Goal: Information Seeking & Learning: Learn about a topic

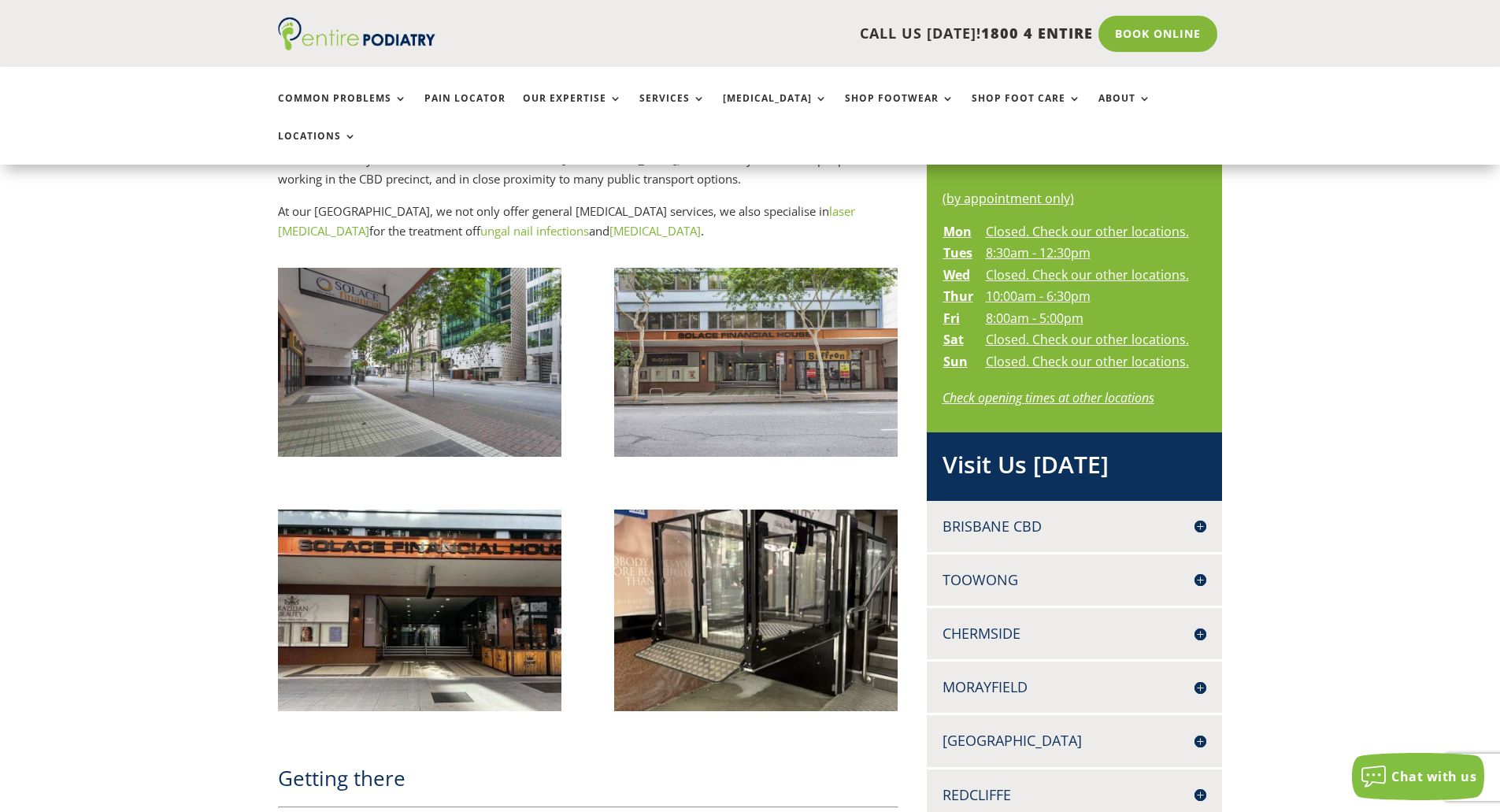
scroll to position [756, 0]
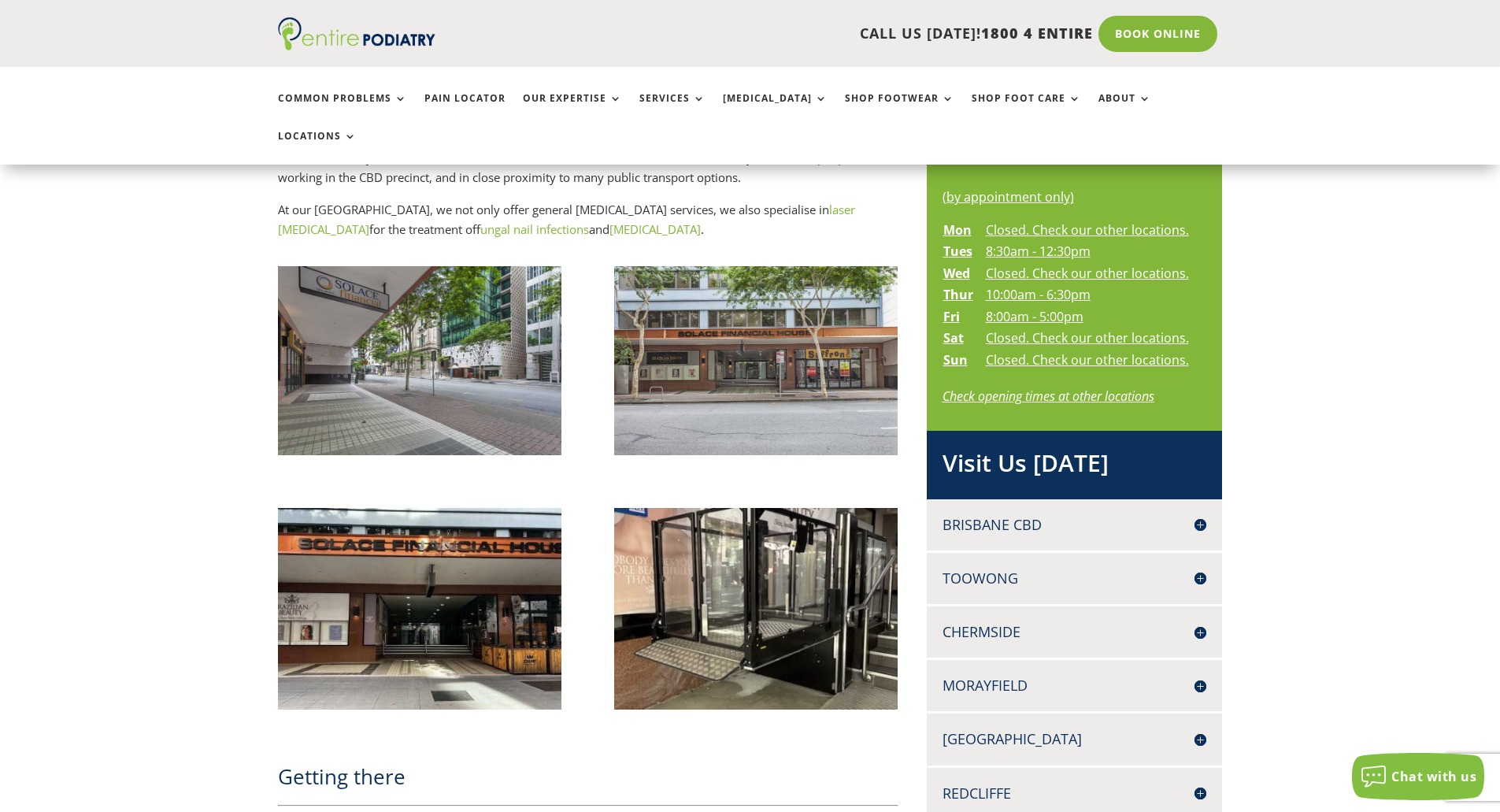
click at [1008, 515] on h4 "Brisbane CBD" at bounding box center [1075, 524] width 264 height 20
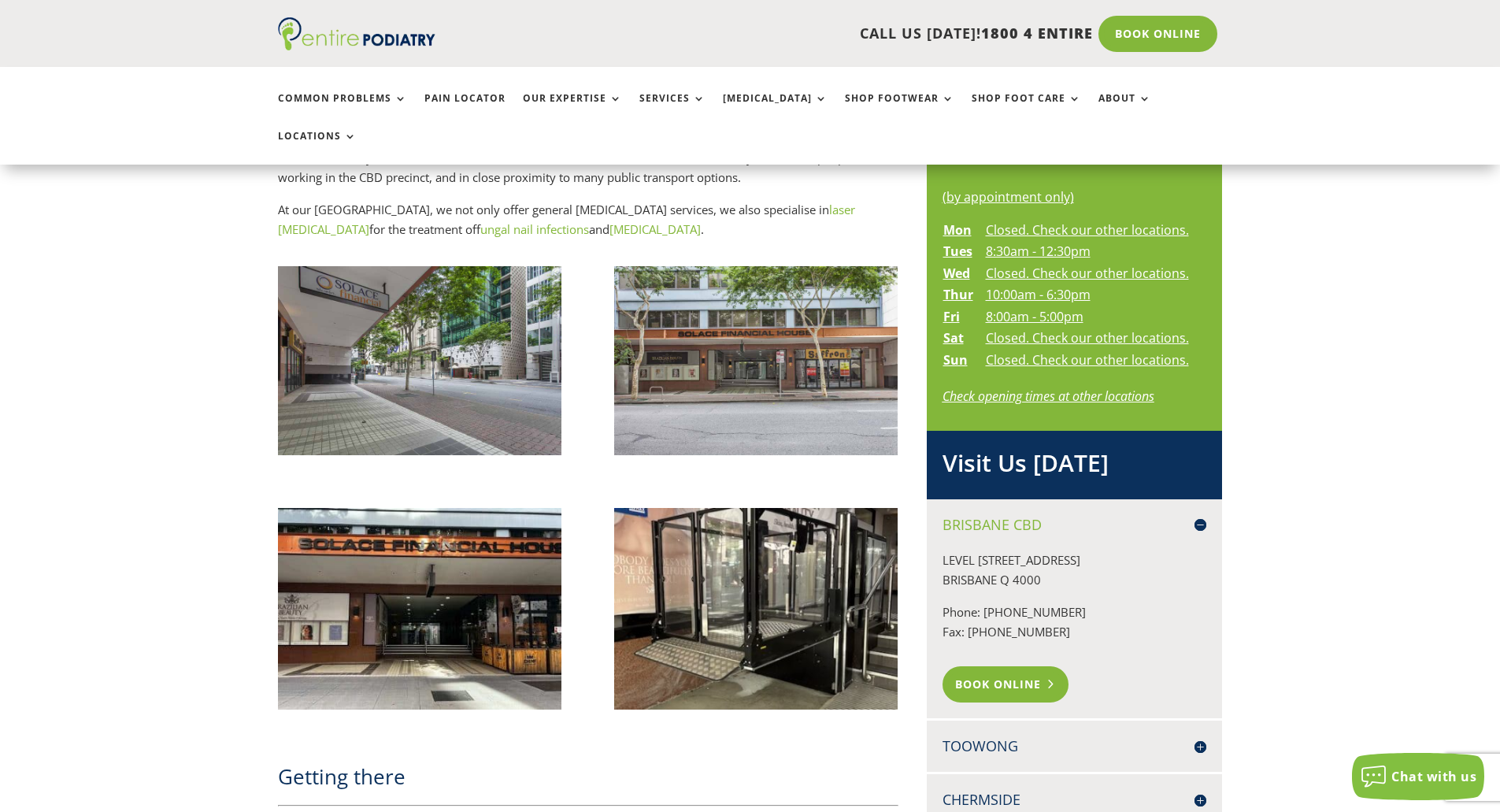
click at [1012, 666] on link "Book Online" at bounding box center [1006, 684] width 127 height 36
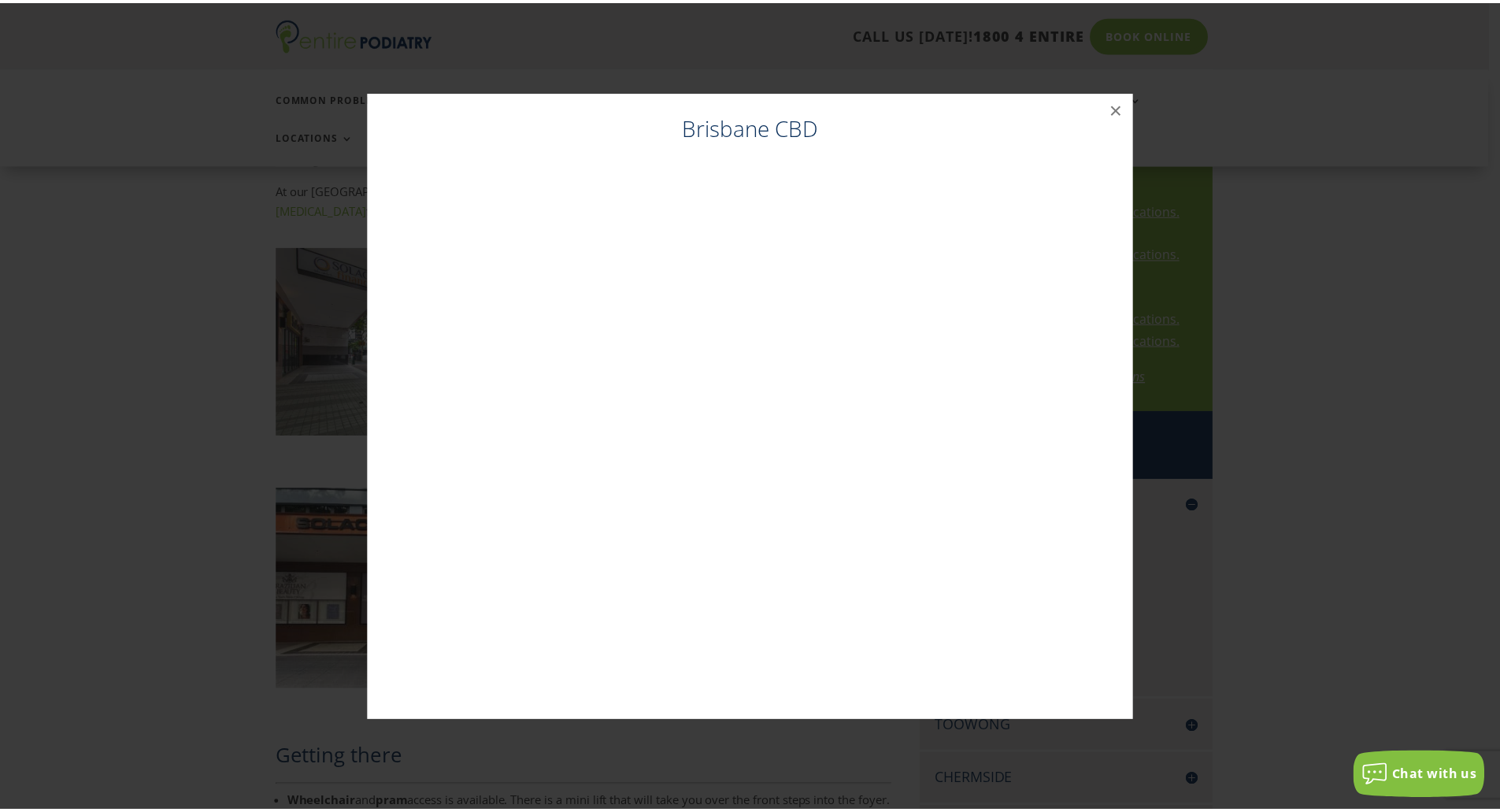
scroll to position [788, 0]
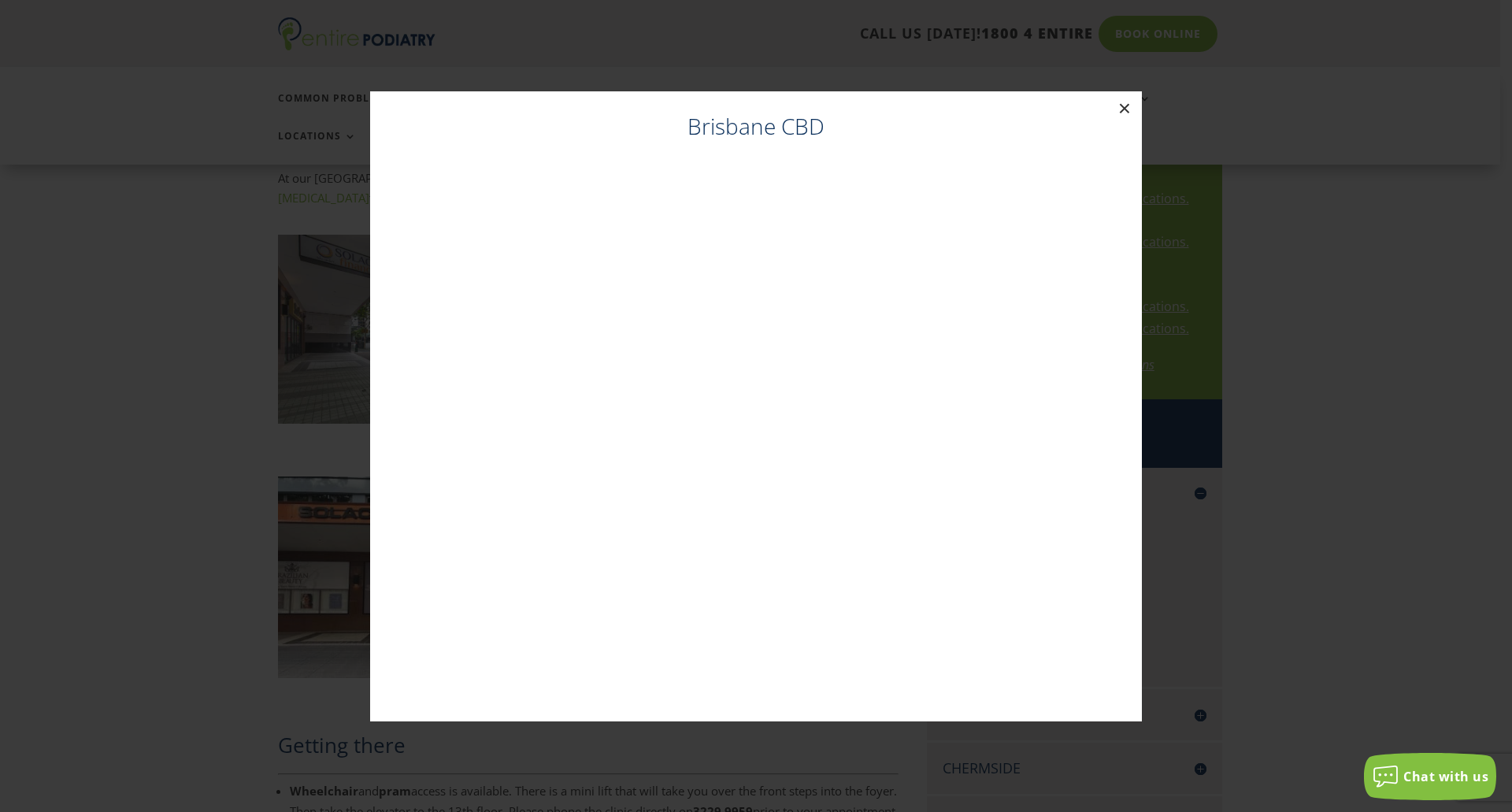
click at [1128, 105] on button "×" at bounding box center [1124, 108] width 35 height 35
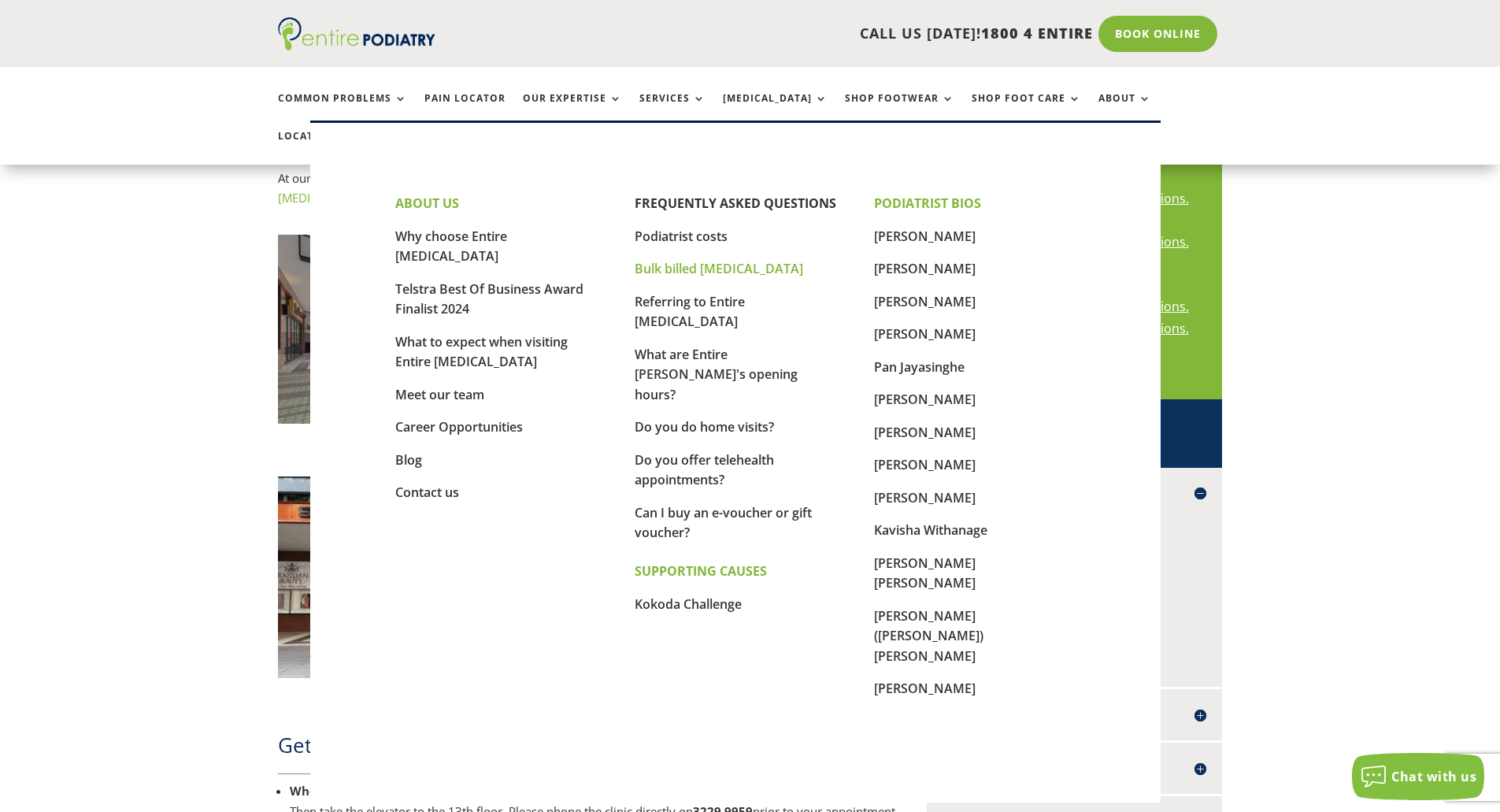
click at [720, 272] on link "Bulk billed [MEDICAL_DATA]" at bounding box center [719, 268] width 168 height 17
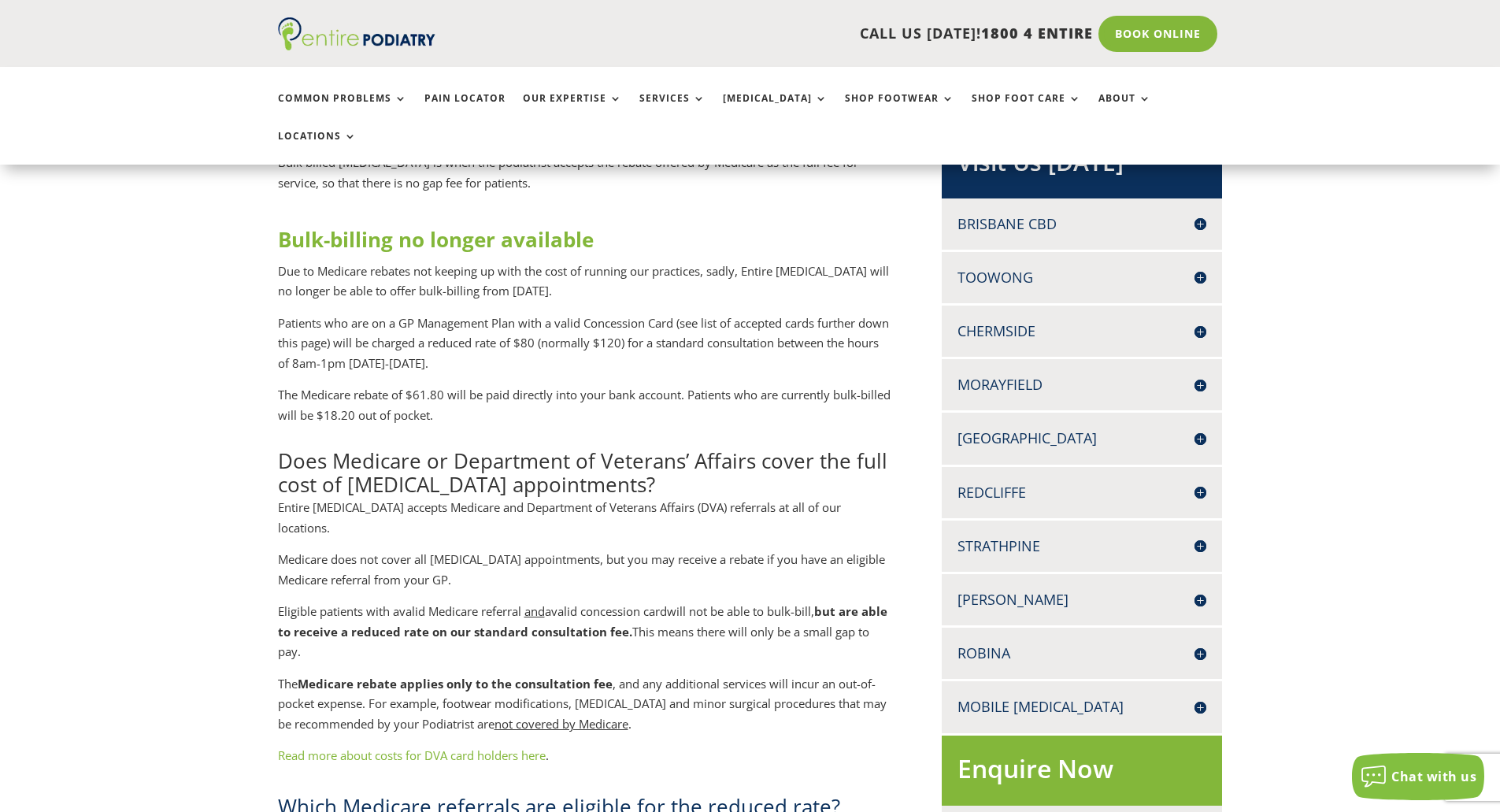
scroll to position [378, 0]
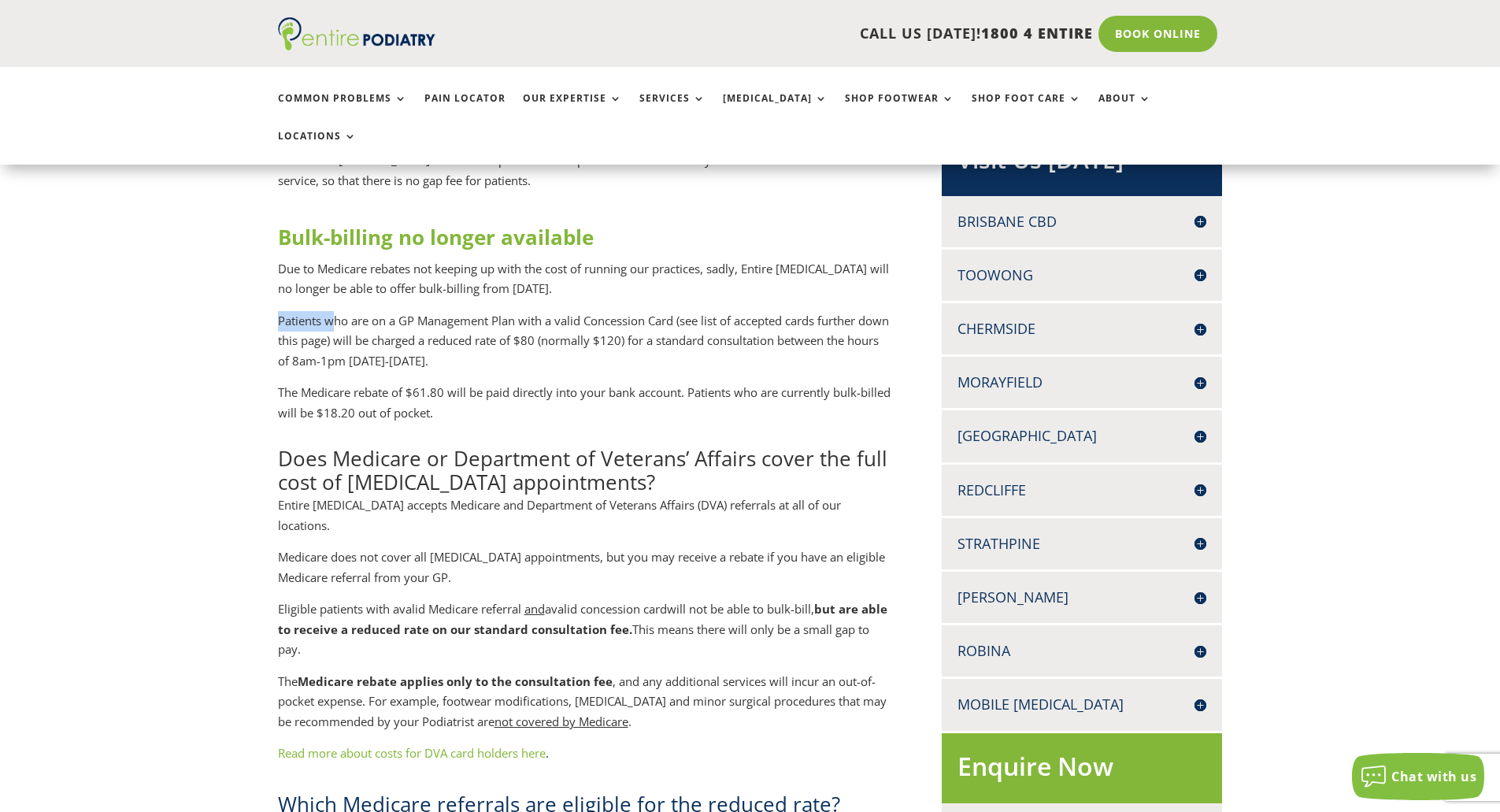
drag, startPoint x: 265, startPoint y: 284, endPoint x: 333, endPoint y: 284, distance: 68.0
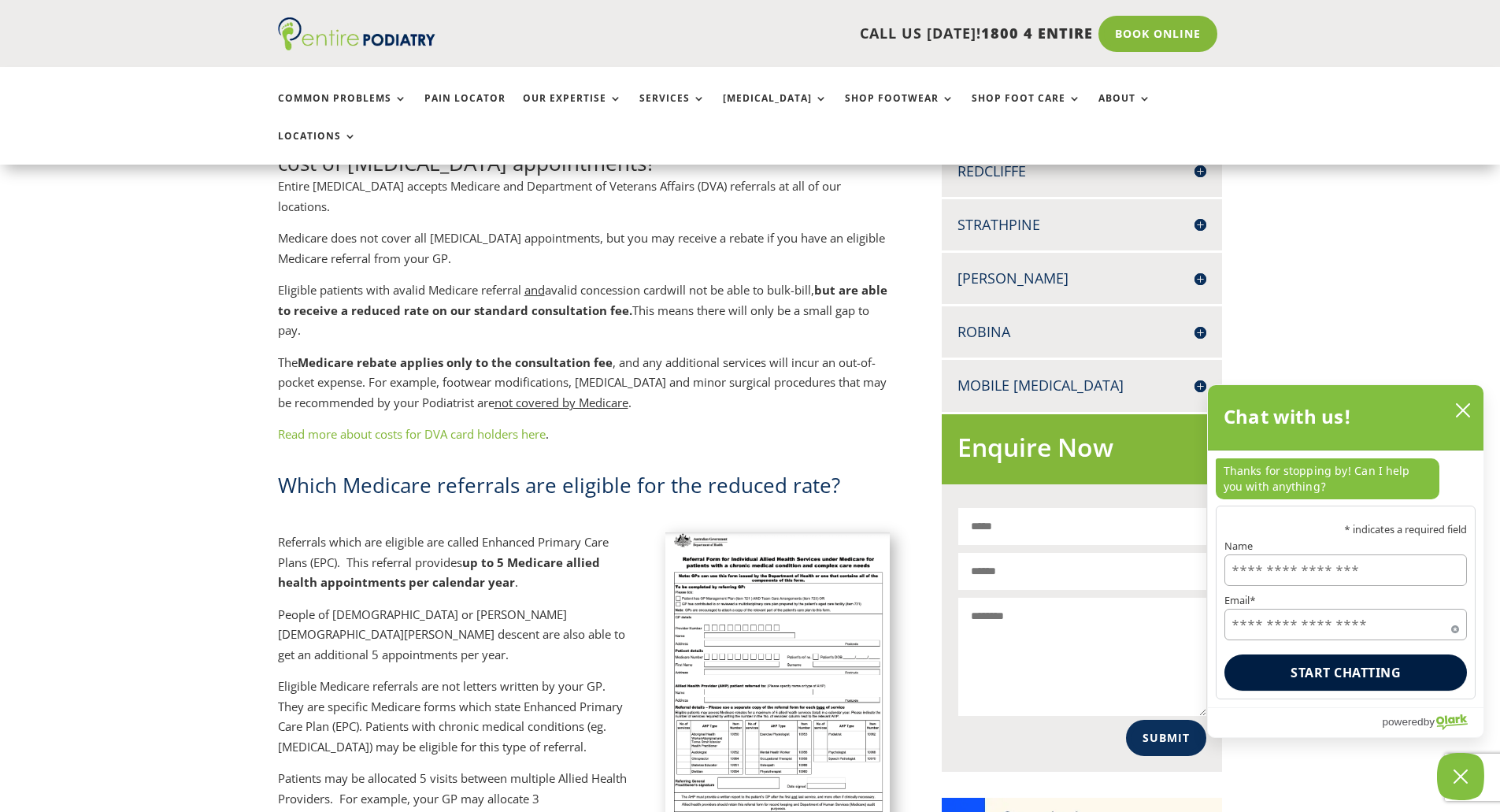
scroll to position [693, 0]
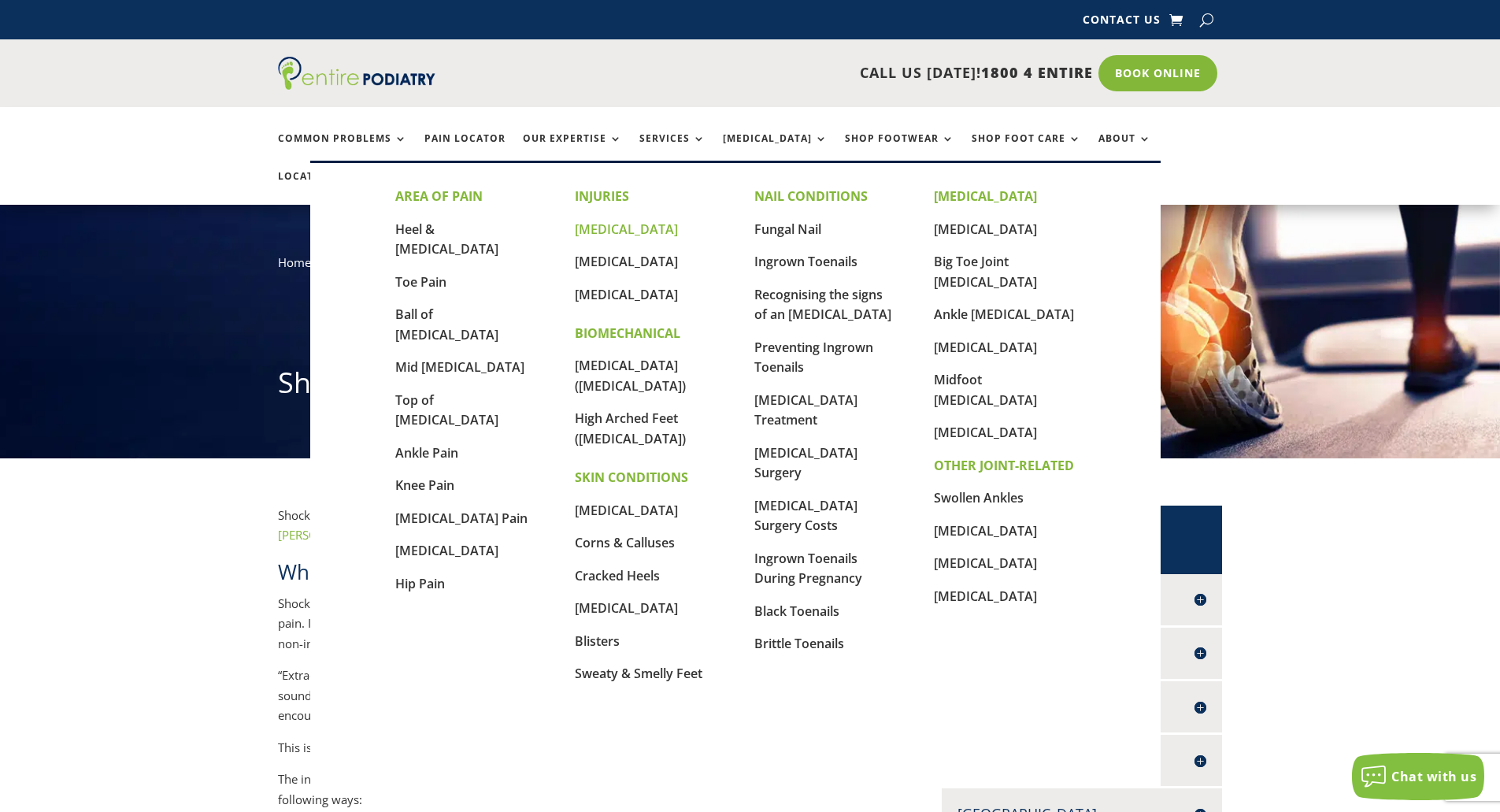
click at [602, 227] on link "[MEDICAL_DATA]" at bounding box center [627, 229] width 104 height 17
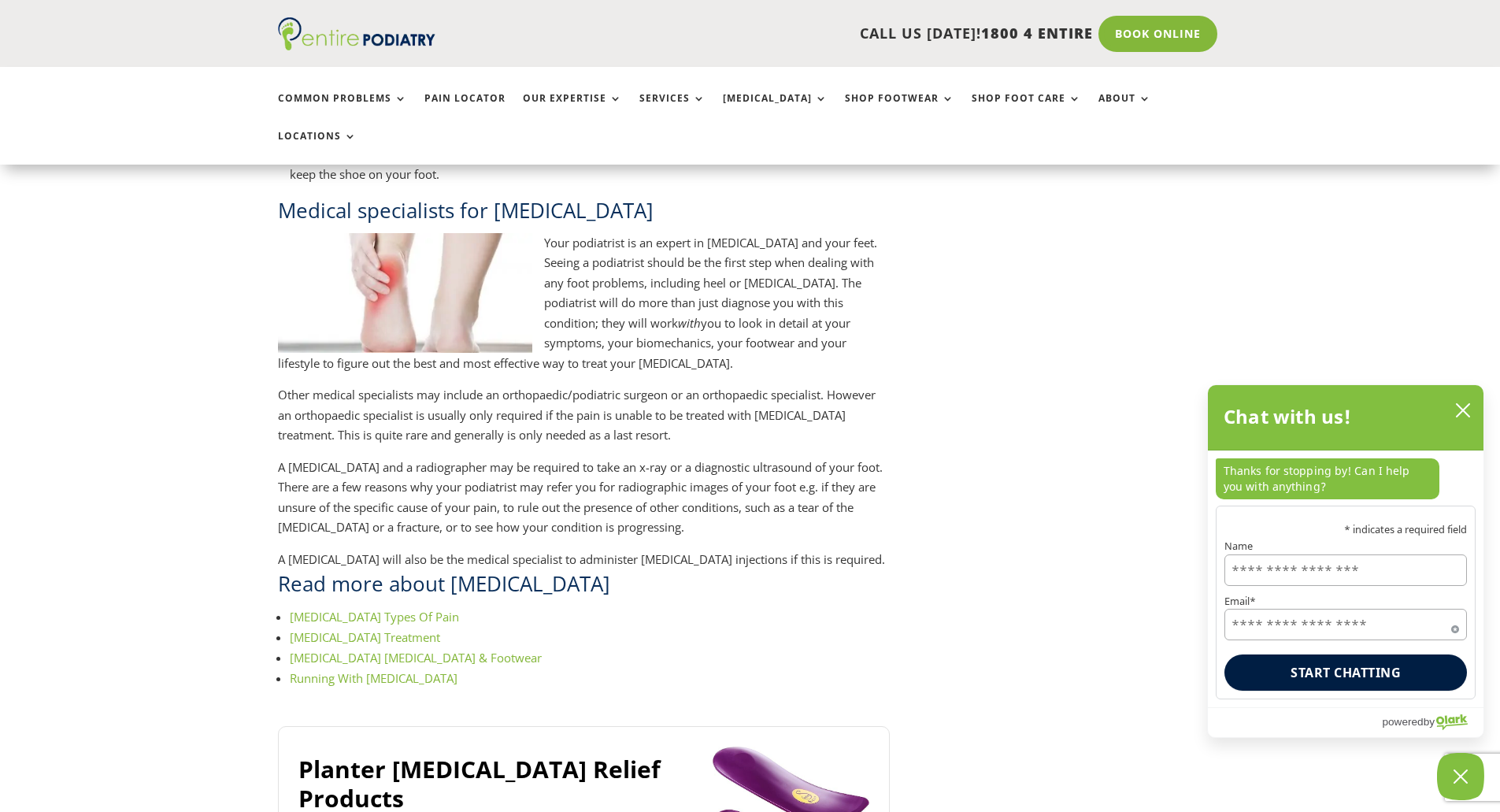
scroll to position [1701, 0]
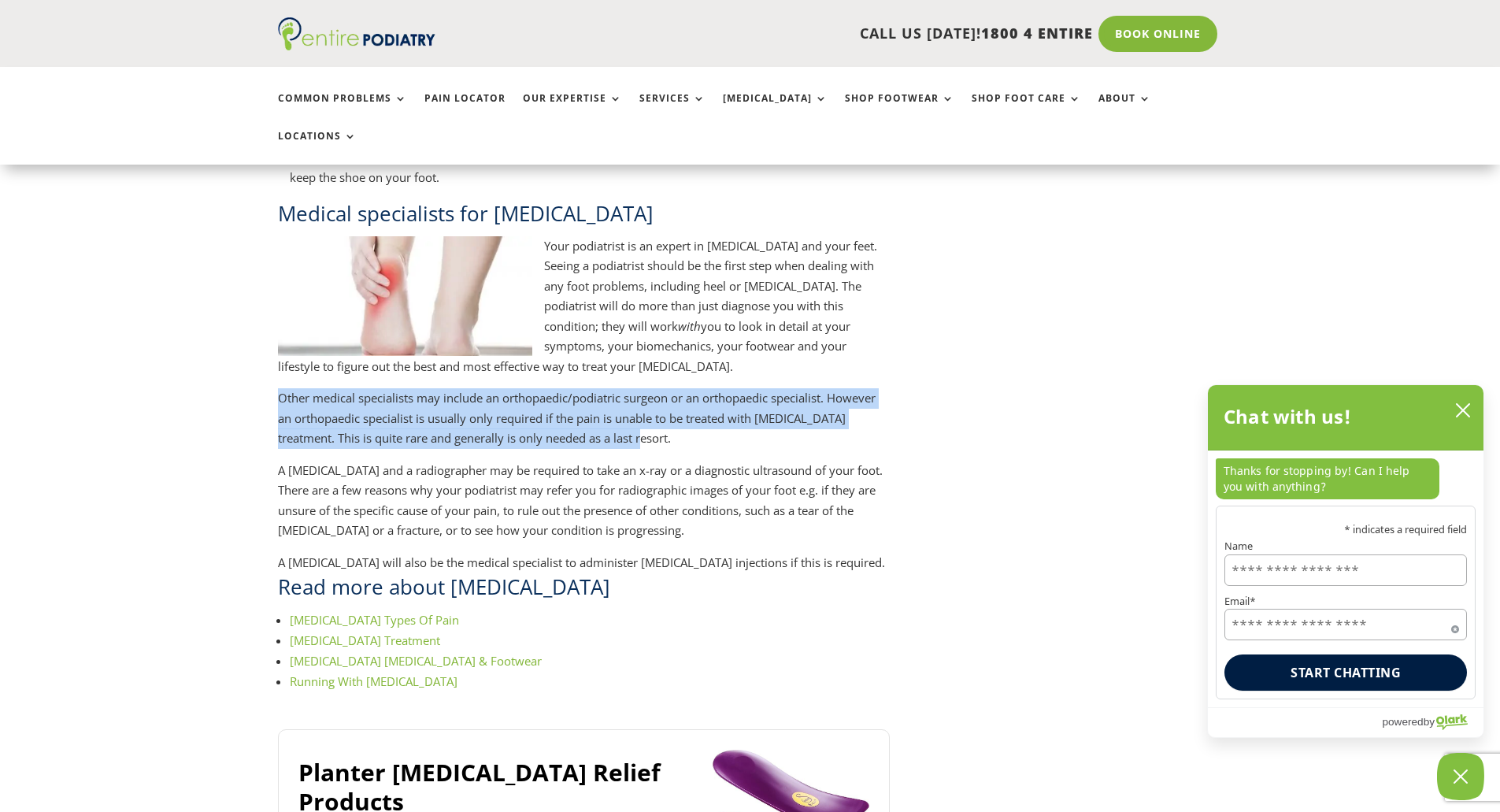
drag, startPoint x: 265, startPoint y: 359, endPoint x: 630, endPoint y: 409, distance: 368.4
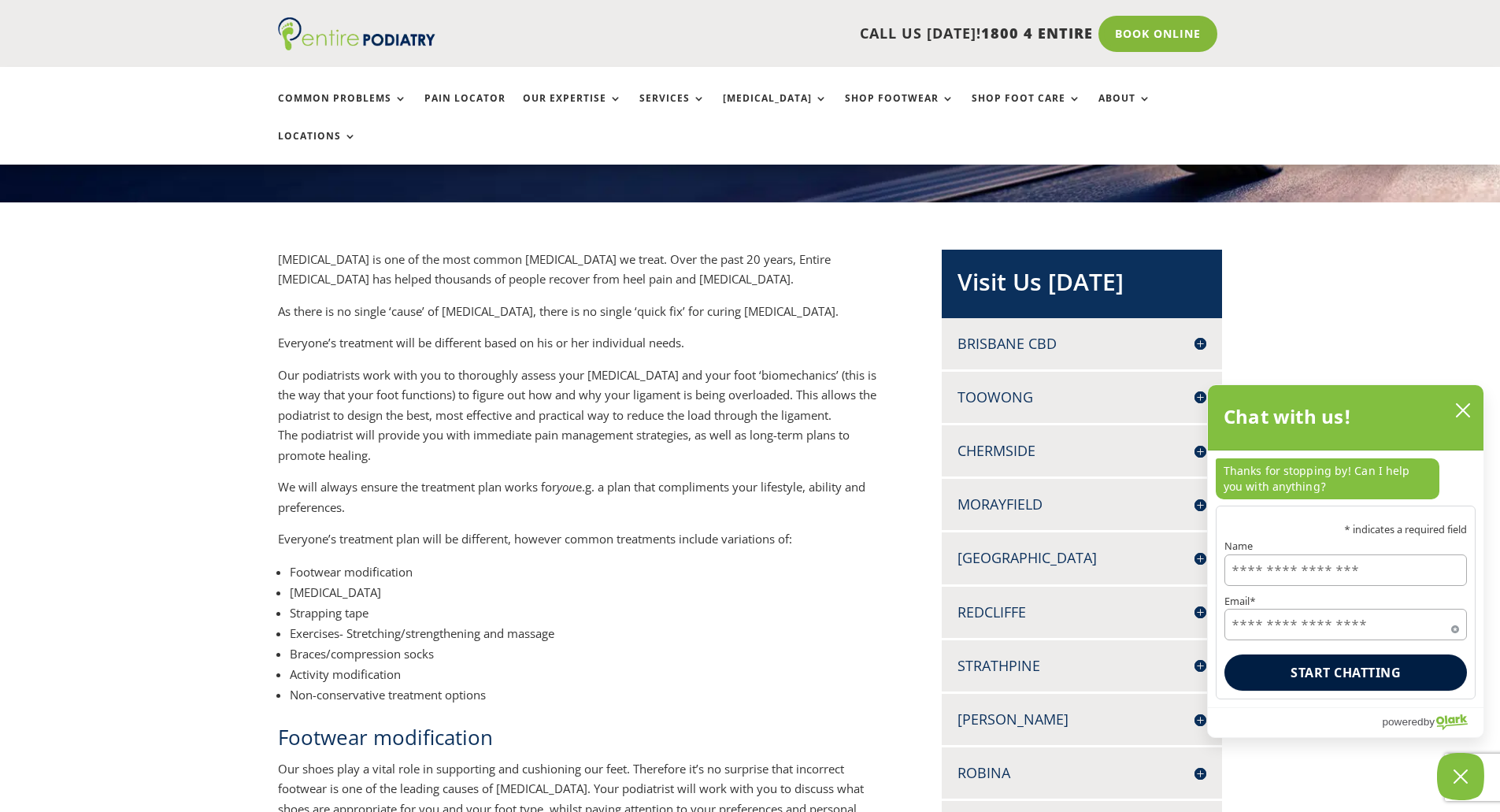
scroll to position [252, 0]
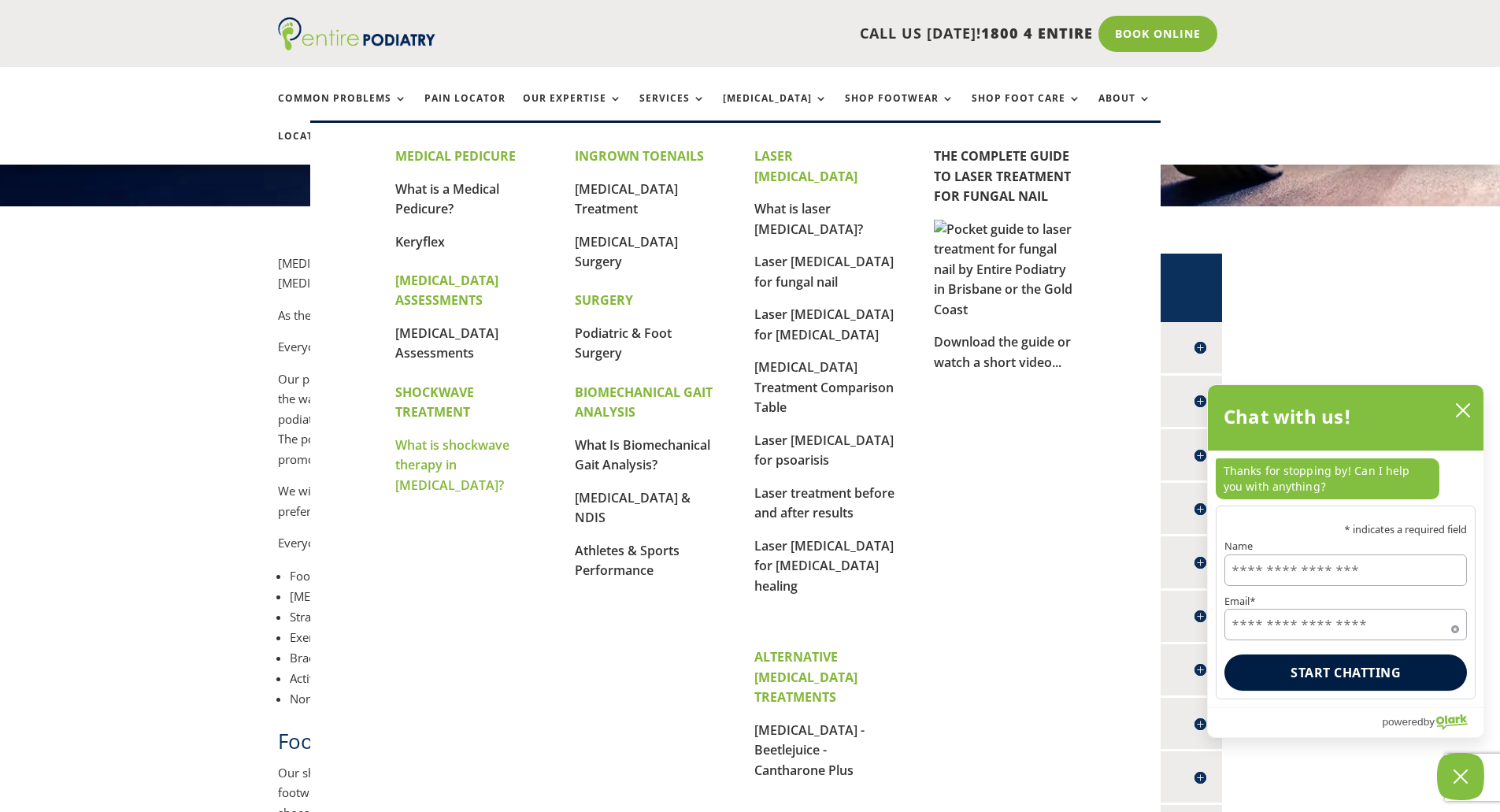
click at [468, 464] on link "What is shockwave therapy in [MEDICAL_DATA]?" at bounding box center [452, 465] width 114 height 57
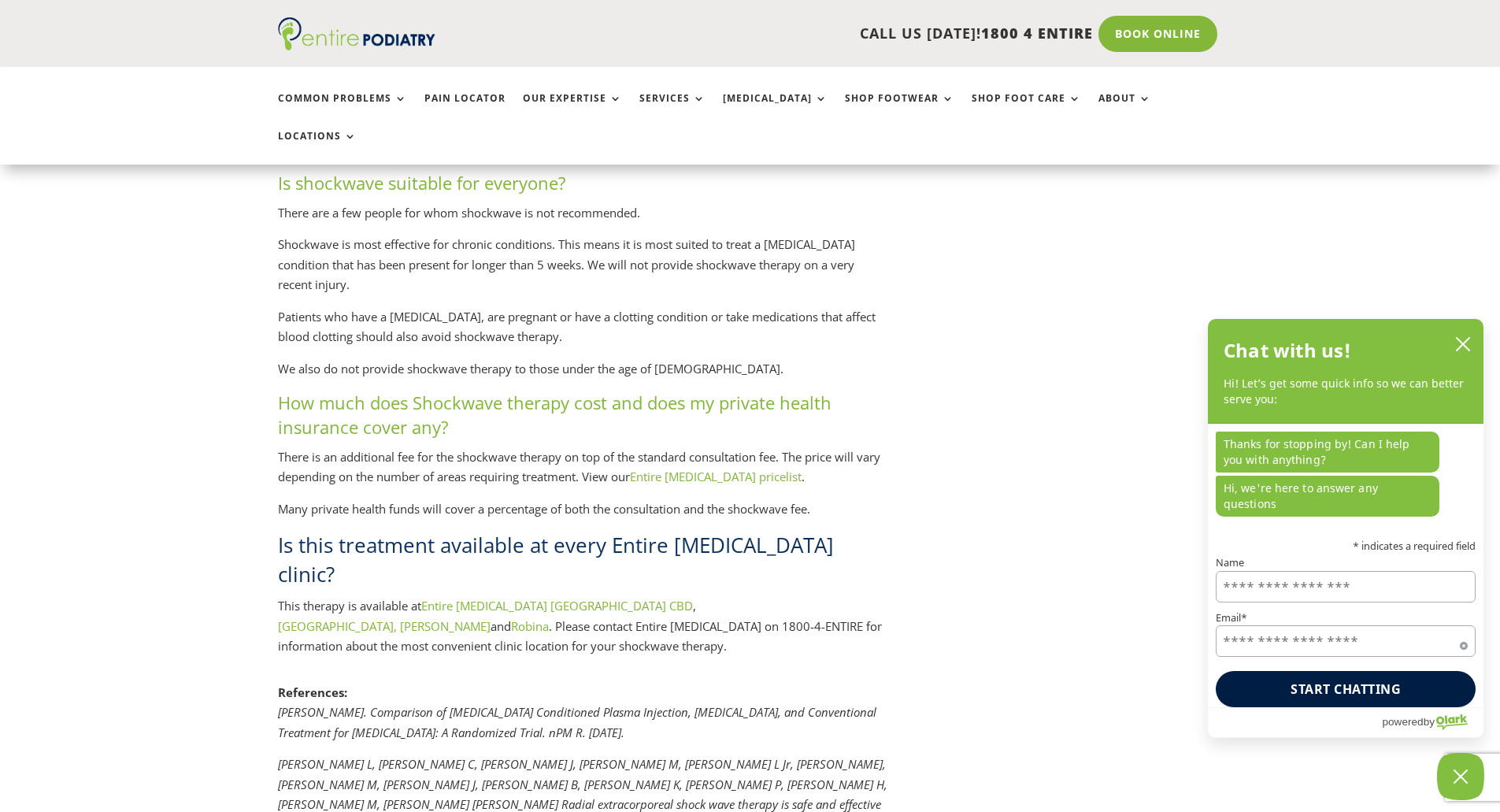
scroll to position [3213, 0]
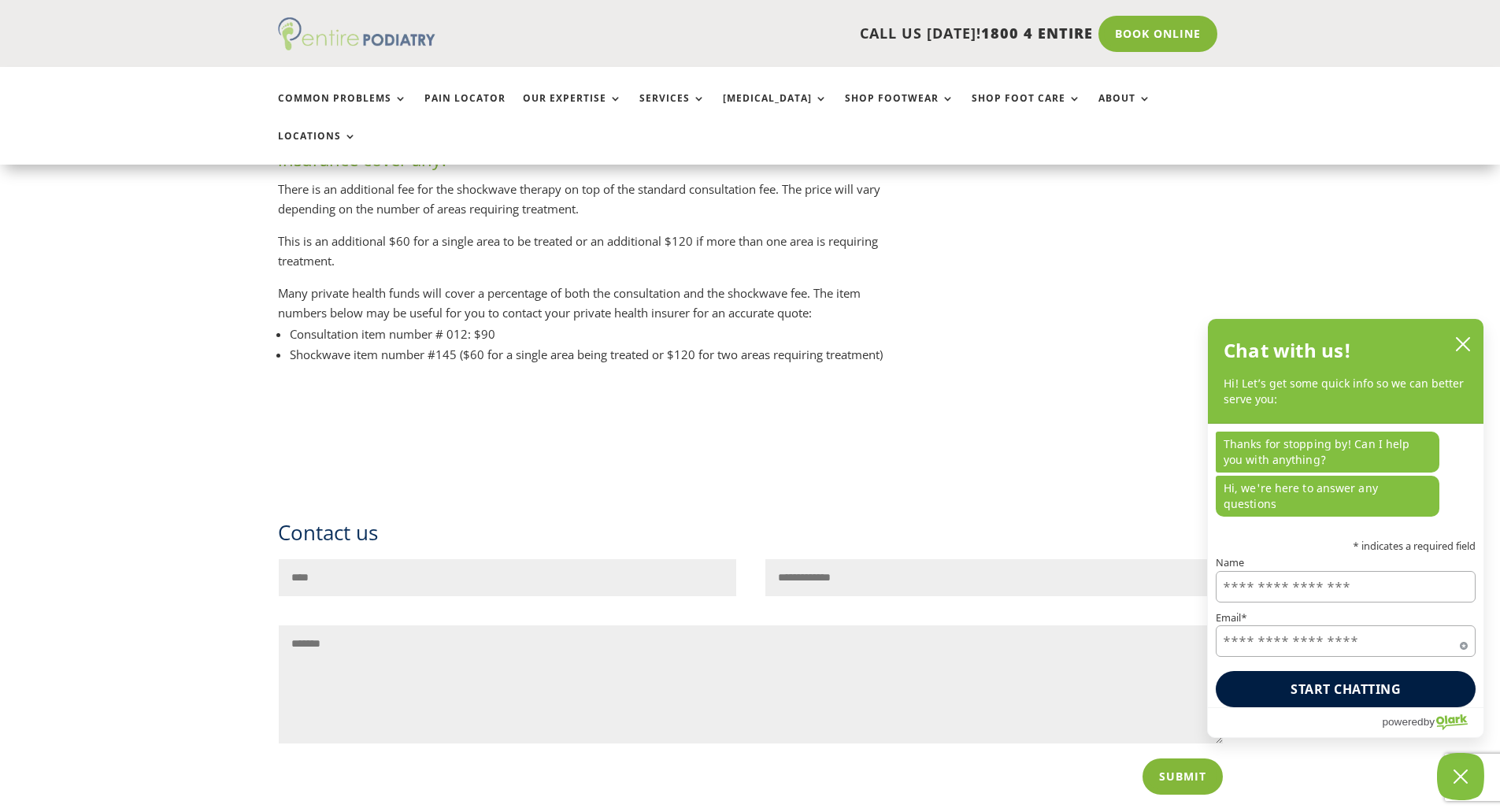
scroll to position [7370, 0]
